Goal: Task Accomplishment & Management: Use online tool/utility

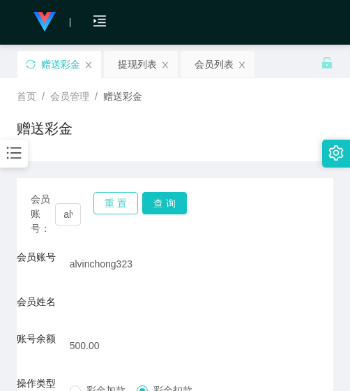
drag, startPoint x: 0, startPoint y: 0, endPoint x: 116, endPoint y: 135, distance: 178.2
click at [116, 192] on button "重 置" at bounding box center [116, 203] width 45 height 22
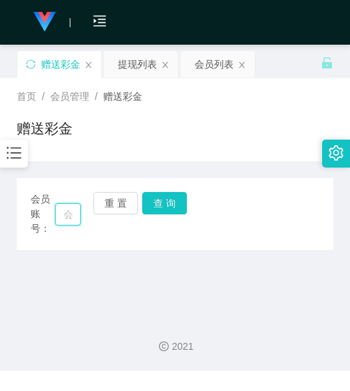
click at [66, 210] on input "text" at bounding box center [68, 214] width 26 height 22
paste input "87052323"
type input "87052323"
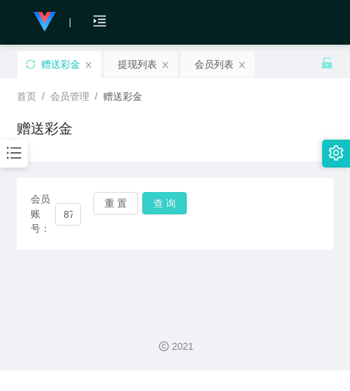
click at [158, 205] on button "查 询" at bounding box center [164, 203] width 45 height 22
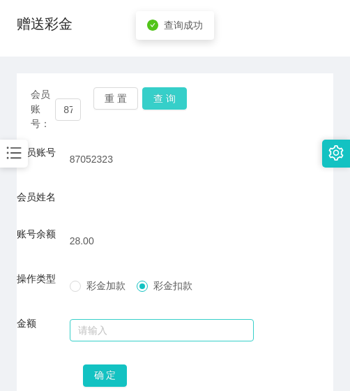
scroll to position [198, 0]
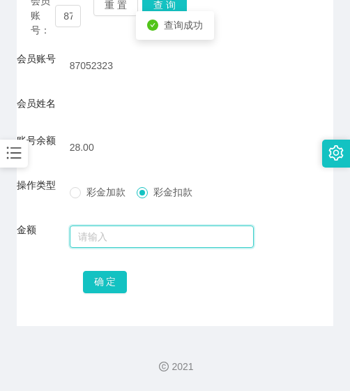
click at [128, 236] on input "text" at bounding box center [162, 236] width 185 height 22
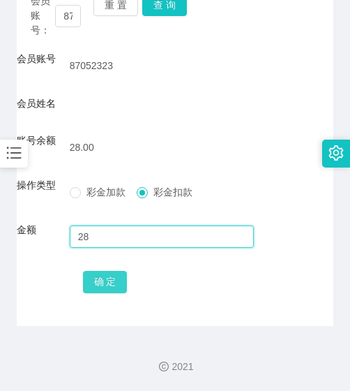
type input "28"
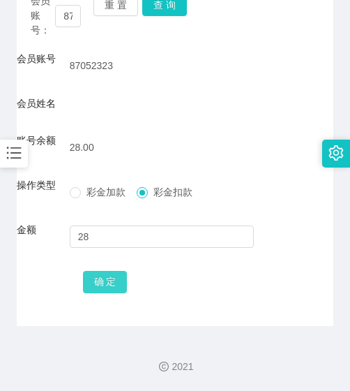
click at [110, 292] on button "确 定" at bounding box center [105, 282] width 45 height 22
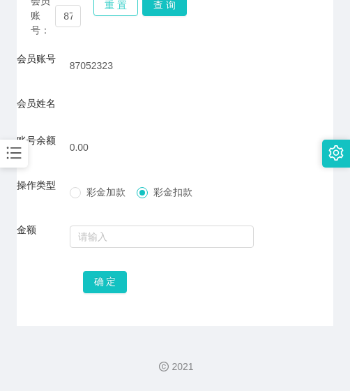
drag, startPoint x: 112, startPoint y: 8, endPoint x: 110, endPoint y: 20, distance: 12.1
click at [112, 8] on button "重 置" at bounding box center [116, 5] width 45 height 22
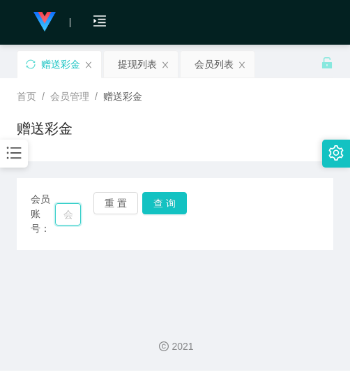
click at [67, 219] on input "text" at bounding box center [68, 214] width 26 height 22
paste input "KMY250914"
type input "KMY250914"
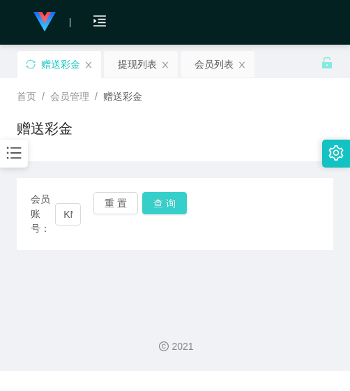
click at [156, 209] on button "查 询" at bounding box center [164, 203] width 45 height 22
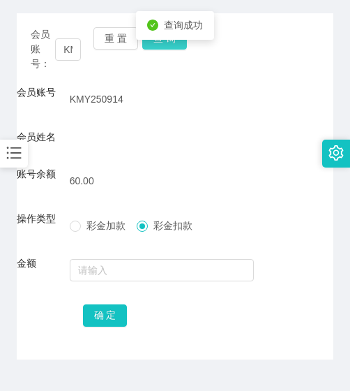
scroll to position [198, 0]
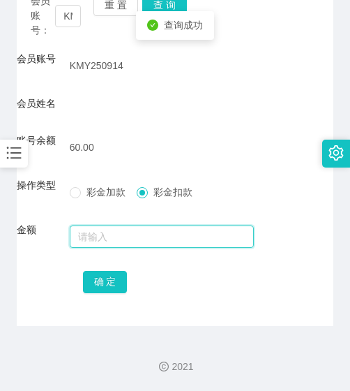
click at [144, 237] on input "text" at bounding box center [162, 236] width 185 height 22
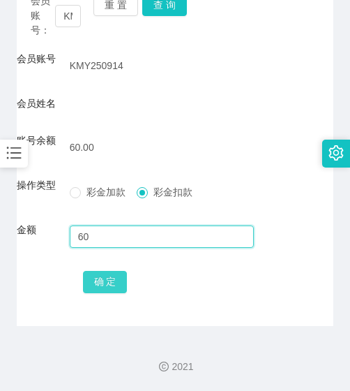
type input "60"
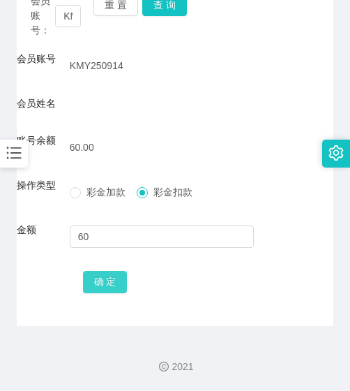
click at [103, 288] on button "确 定" at bounding box center [105, 282] width 45 height 22
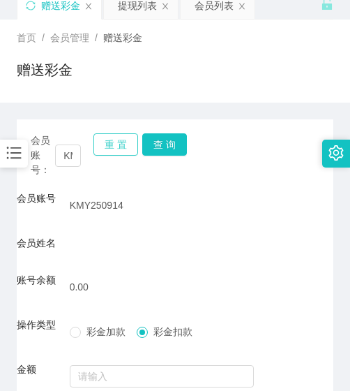
click at [124, 140] on button "重 置" at bounding box center [116, 144] width 45 height 22
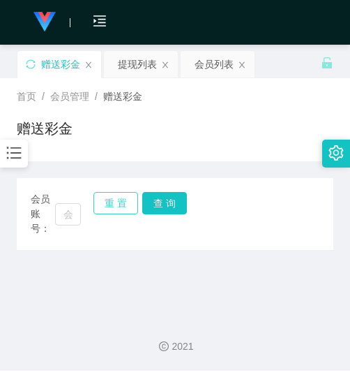
scroll to position [0, 0]
click at [77, 227] on div "会员账号：" at bounding box center [56, 214] width 50 height 44
click at [75, 222] on input "text" at bounding box center [68, 214] width 26 height 22
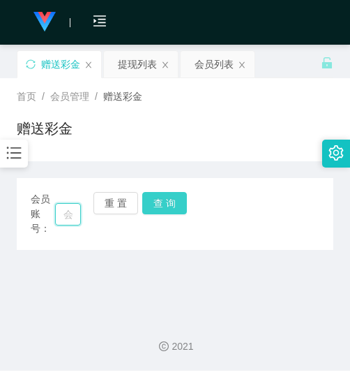
paste input "jiujiu"
type input "jiujiu"
click at [163, 209] on button "查 询" at bounding box center [164, 203] width 45 height 22
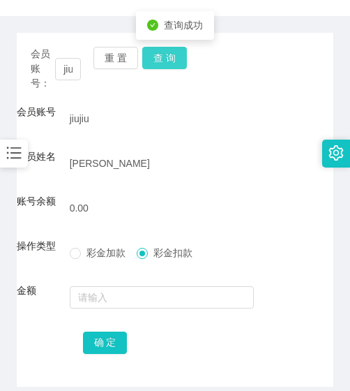
scroll to position [66, 0]
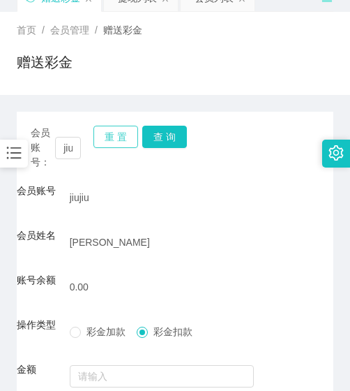
click at [111, 145] on button "重 置" at bounding box center [116, 137] width 45 height 22
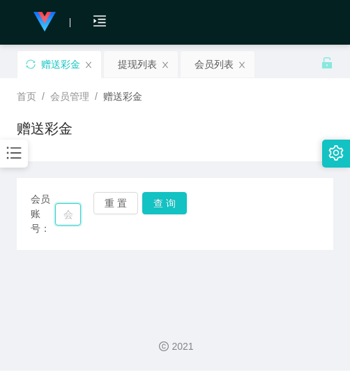
click at [76, 223] on input "text" at bounding box center [68, 214] width 26 height 22
paste input "Lian9550"
type input "Lian9550"
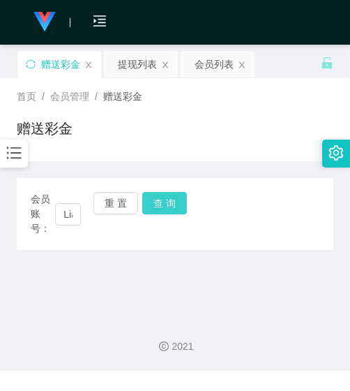
click at [176, 212] on button "查 询" at bounding box center [164, 203] width 45 height 22
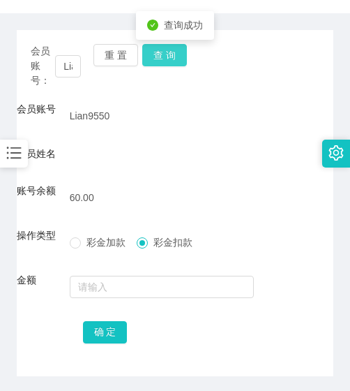
scroll to position [198, 0]
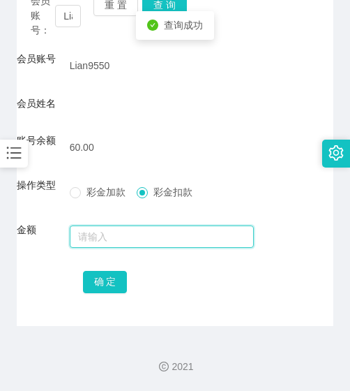
click at [172, 232] on input "text" at bounding box center [162, 236] width 185 height 22
type input "60"
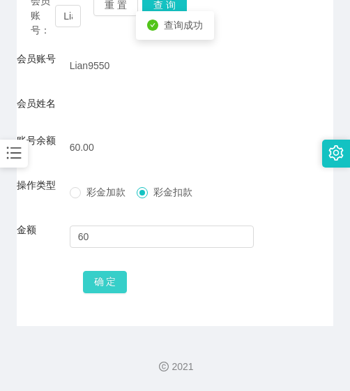
click at [89, 277] on button "确 定" at bounding box center [105, 282] width 45 height 22
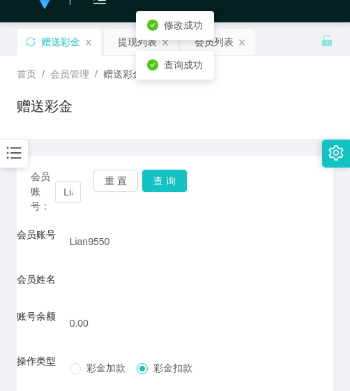
scroll to position [0, 0]
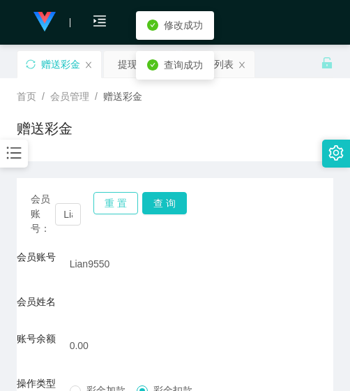
click at [121, 210] on button "重 置" at bounding box center [116, 203] width 45 height 22
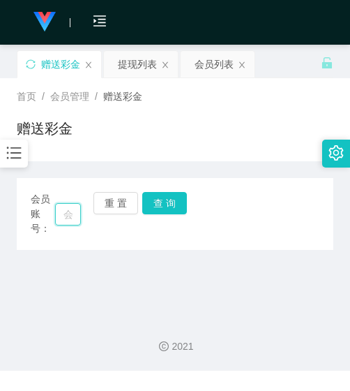
drag, startPoint x: 63, startPoint y: 211, endPoint x: 73, endPoint y: 213, distance: 10.7
click at [64, 211] on input "text" at bounding box center [68, 214] width 26 height 22
paste input "Lian9550"
type input "Lian9550"
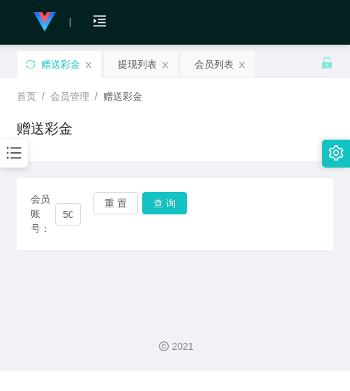
scroll to position [0, 0]
click at [175, 218] on div "会员账号： Lian9550 重 置 查 询" at bounding box center [175, 214] width 317 height 44
click at [170, 209] on button "查 询" at bounding box center [164, 203] width 45 height 22
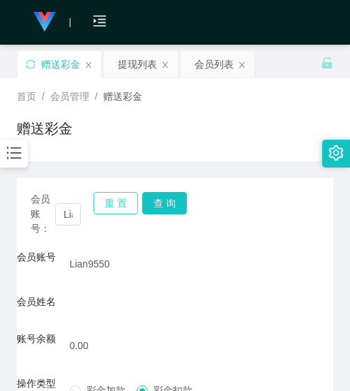
click at [100, 201] on button "重 置" at bounding box center [116, 203] width 45 height 22
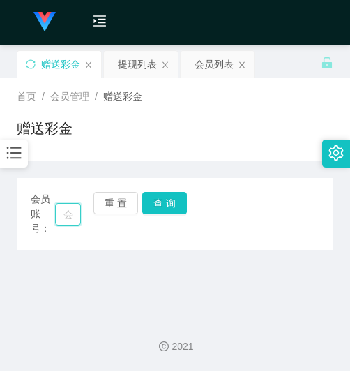
click at [59, 207] on input "text" at bounding box center [68, 214] width 26 height 22
paste input "Weifoo7509"
type input "Weifoo7509"
click at [164, 207] on button "查 询" at bounding box center [164, 203] width 45 height 22
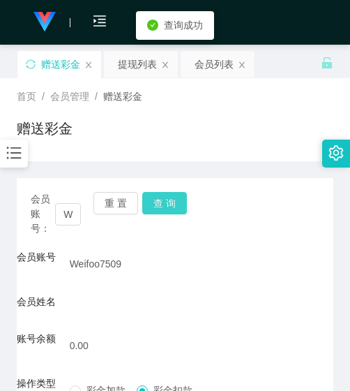
scroll to position [70, 0]
